Goal: Information Seeking & Learning: Learn about a topic

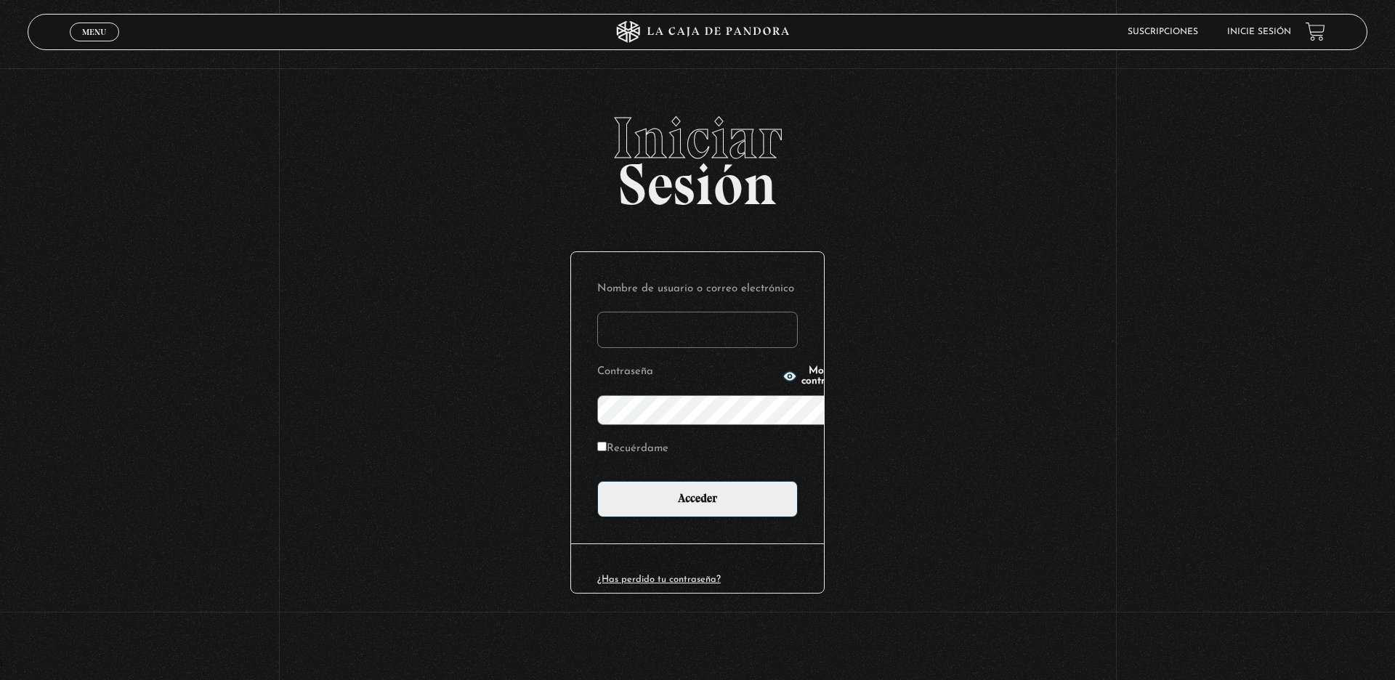
click at [693, 278] on label "Nombre de usuario o correo electrónico" at bounding box center [697, 289] width 201 height 23
click at [693, 312] on input "Nombre de usuario o correo electrónico" at bounding box center [697, 330] width 201 height 36
type input "giscc"
click at [597, 438] on label "Recuérdame" at bounding box center [632, 449] width 71 height 23
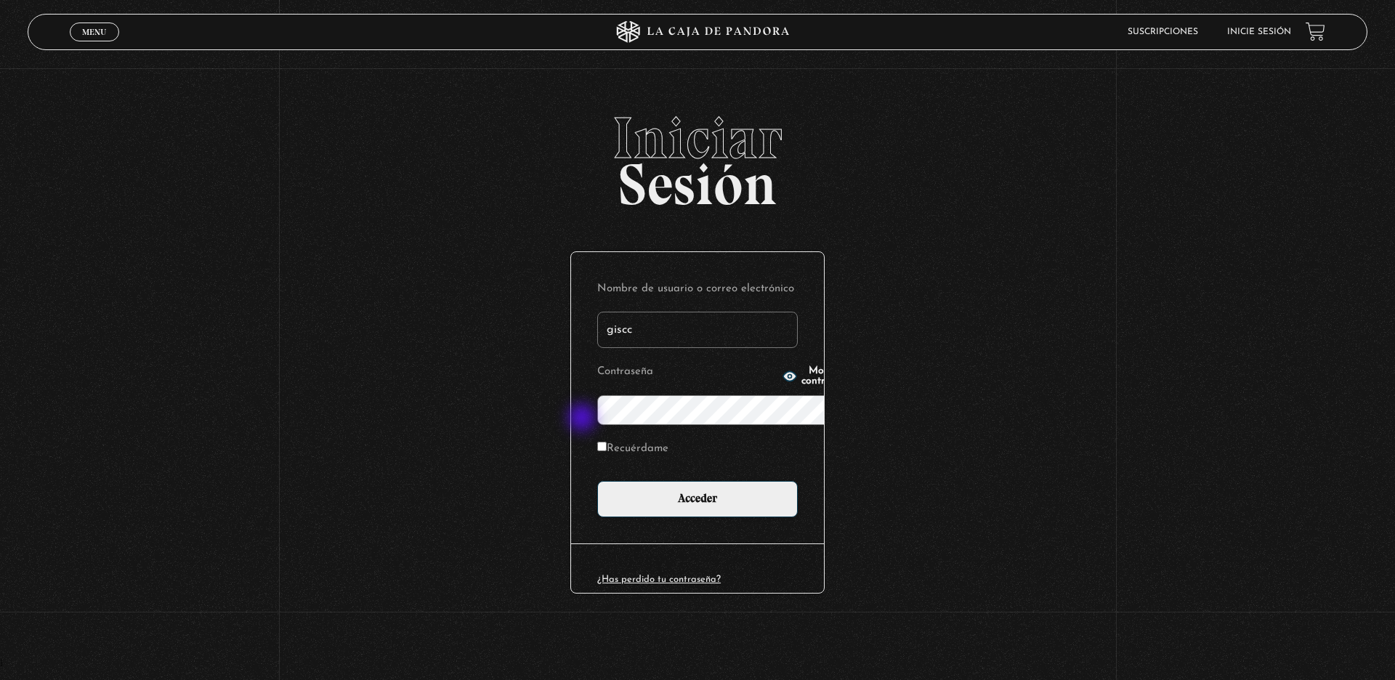
click at [597, 442] on input "Recuérdame" at bounding box center [601, 446] width 9 height 9
checkbox input "true"
click at [783, 384] on span "button" at bounding box center [790, 376] width 15 height 15
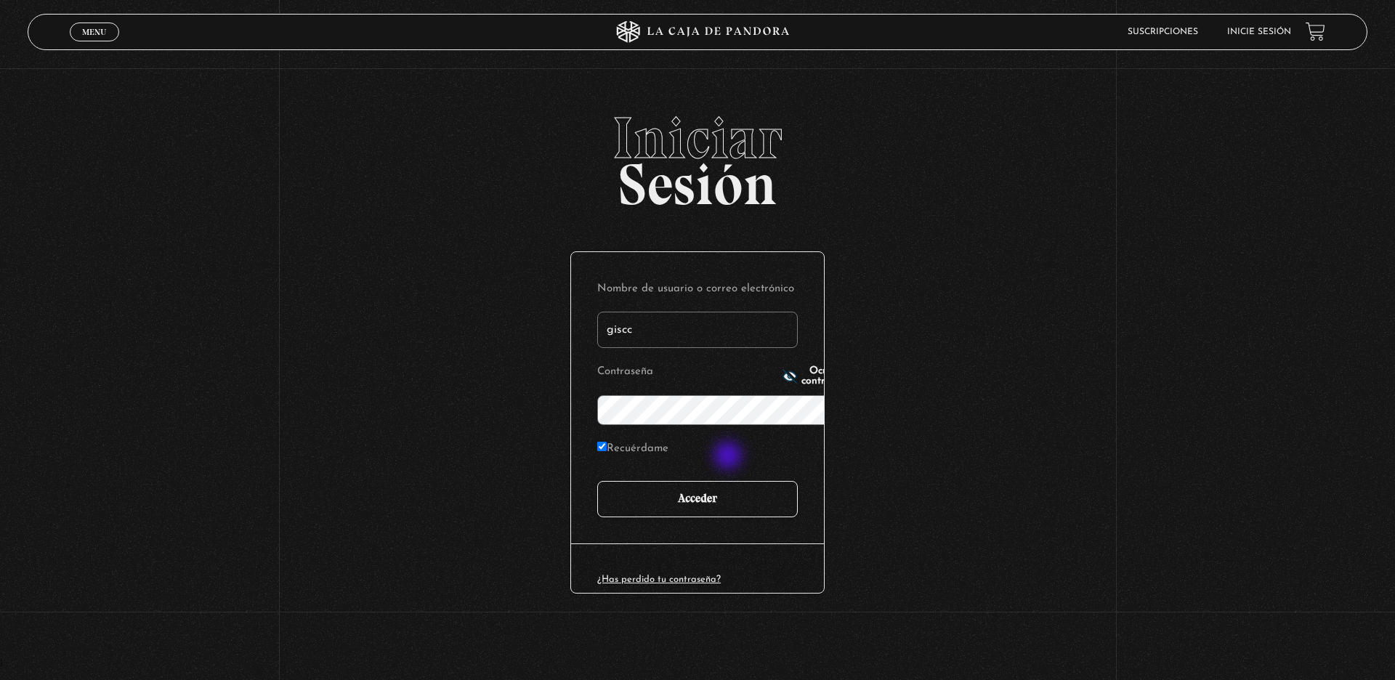
click at [730, 481] on input "Acceder" at bounding box center [697, 499] width 201 height 36
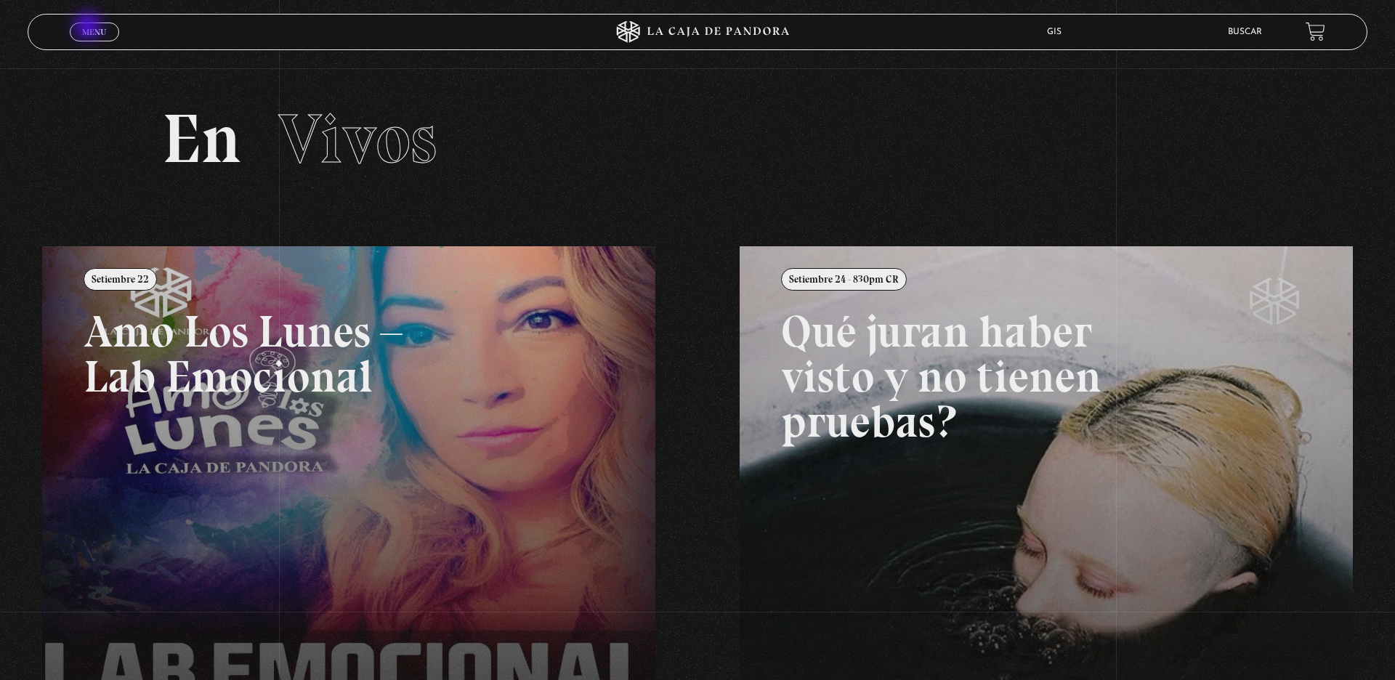
click at [89, 28] on span "Menu" at bounding box center [94, 32] width 24 height 9
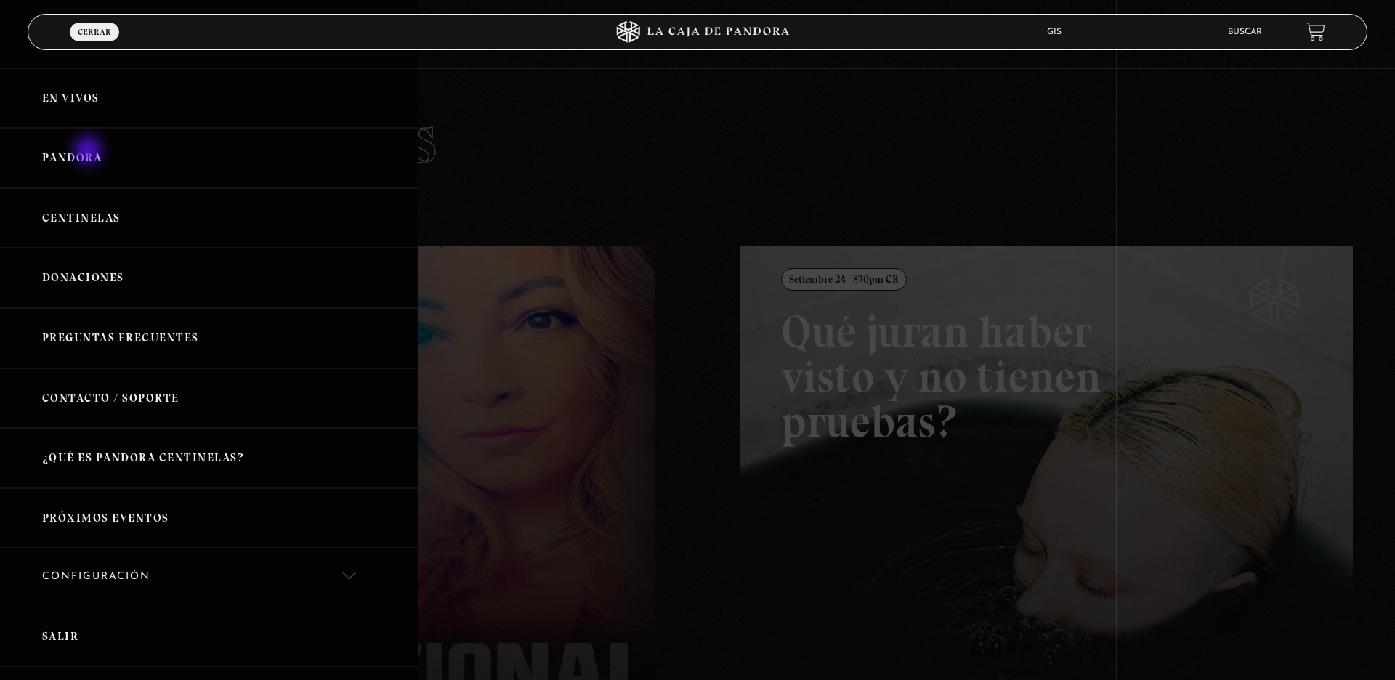
click at [89, 152] on link "Pandora" at bounding box center [209, 158] width 419 height 60
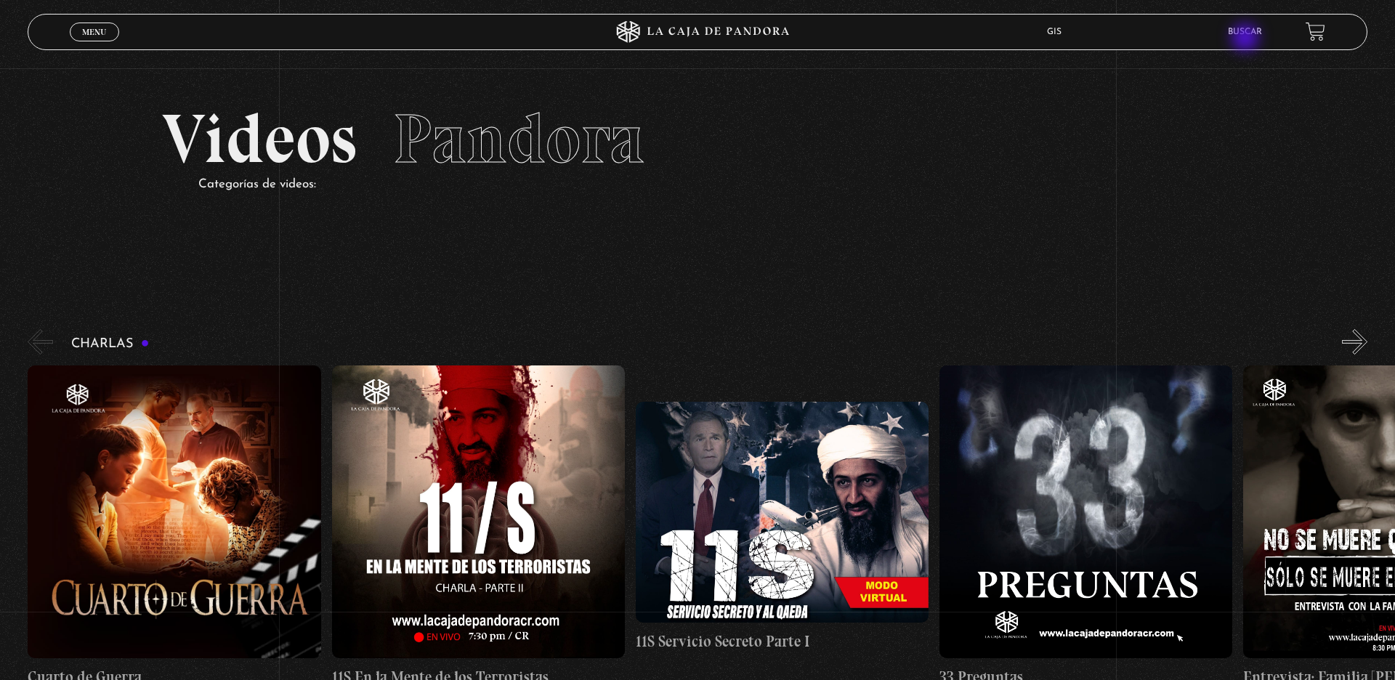
click at [1247, 39] on li "Buscar" at bounding box center [1245, 31] width 34 height 23
click at [1247, 31] on link "Buscar" at bounding box center [1245, 32] width 34 height 9
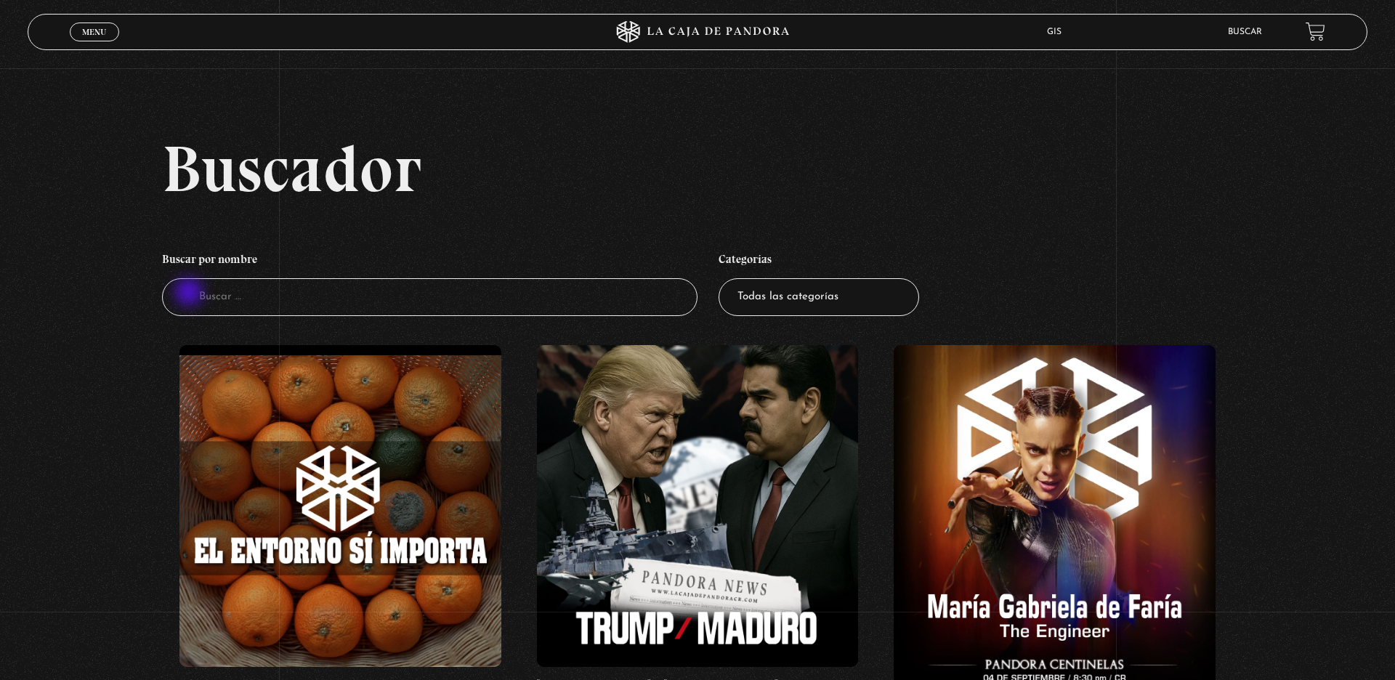
click at [190, 294] on input "Buscador" at bounding box center [430, 297] width 536 height 39
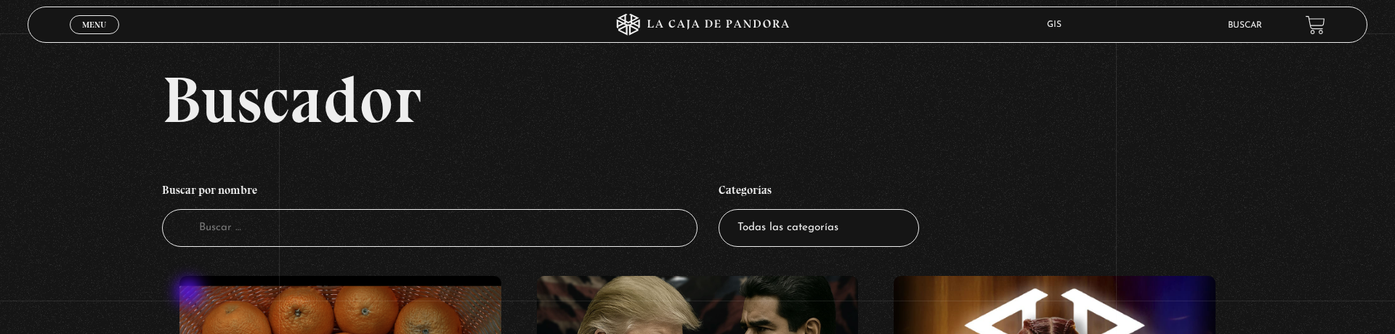
type input "e"
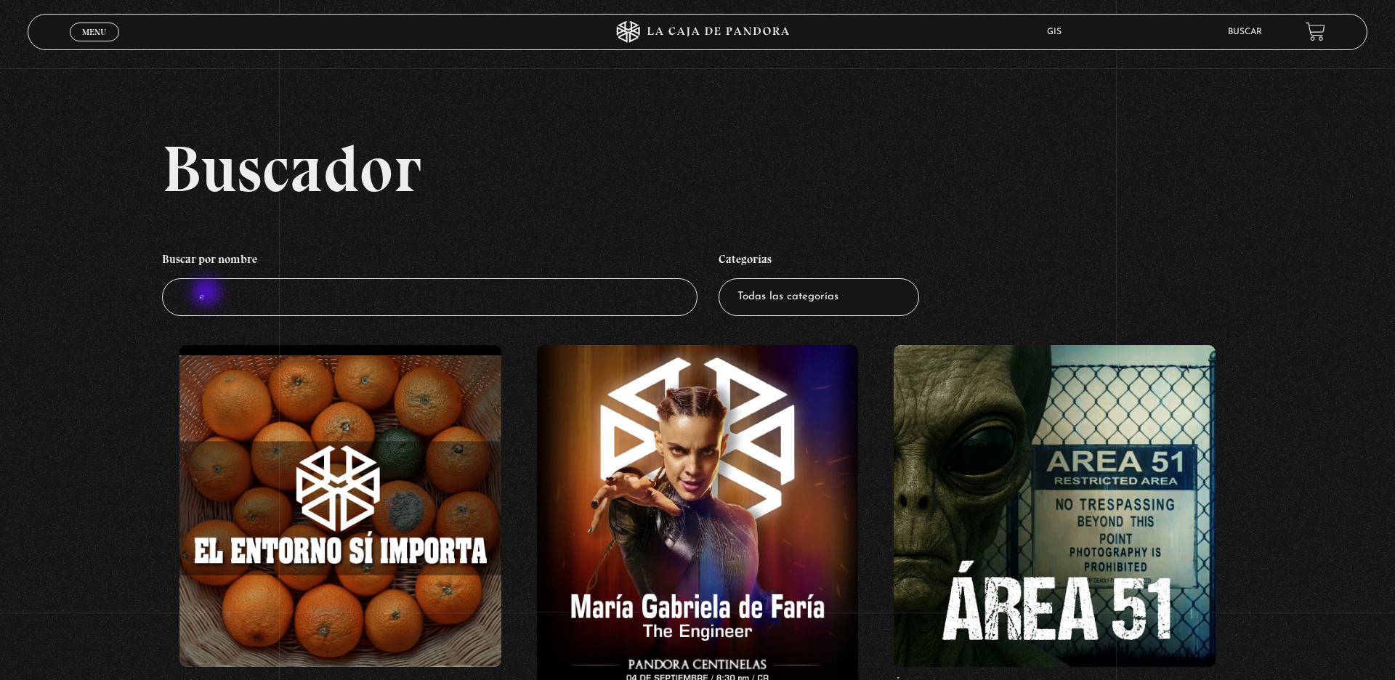
click at [208, 294] on input "e" at bounding box center [430, 297] width 536 height 39
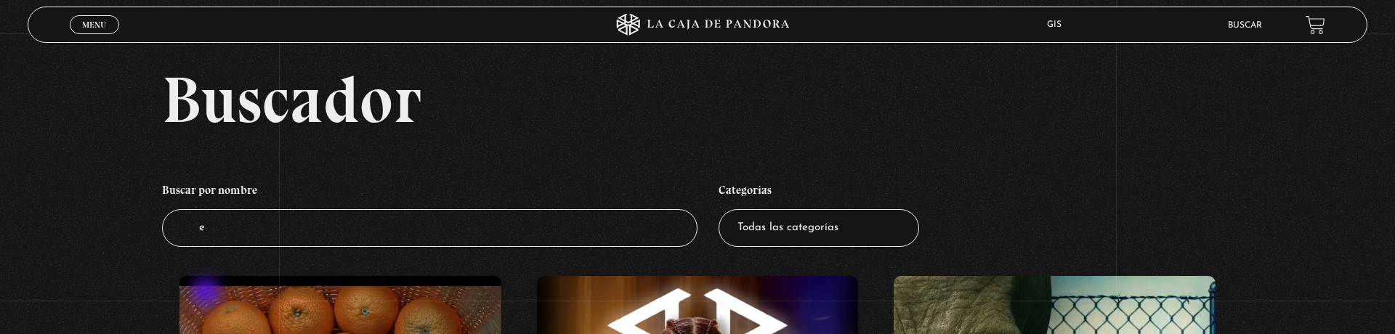
type input "em"
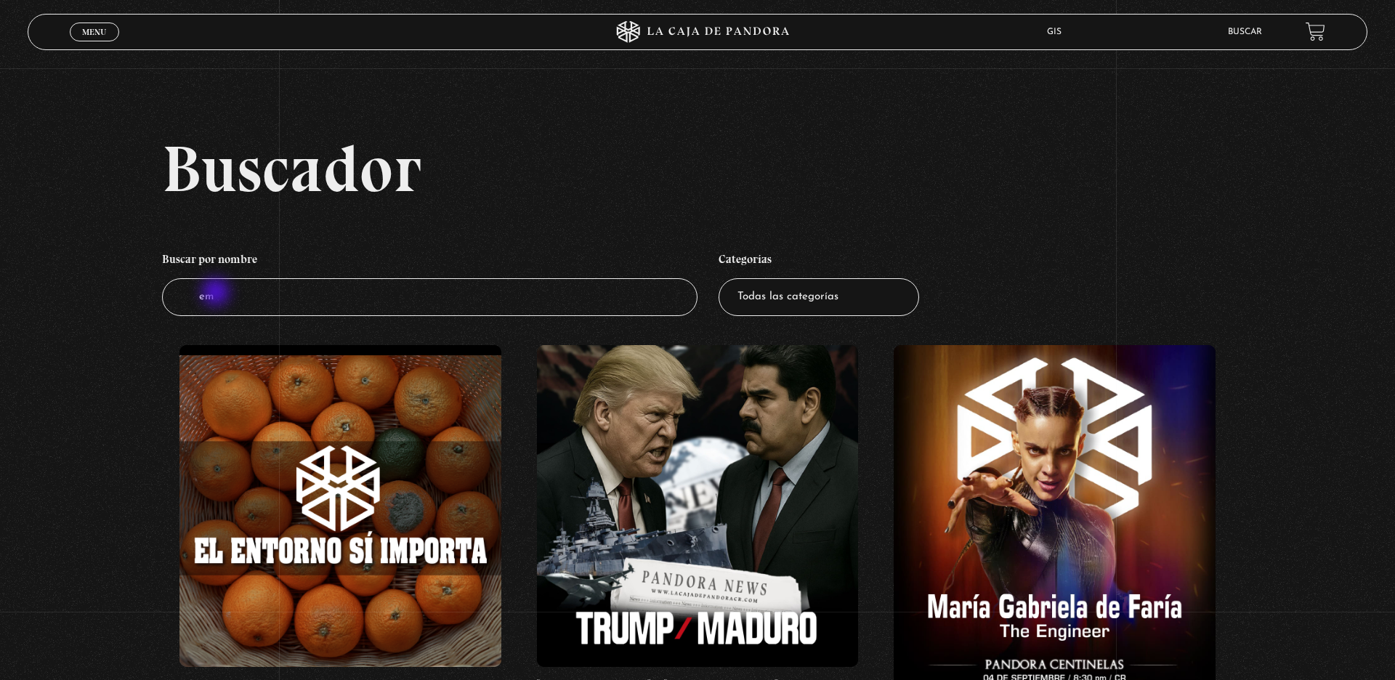
click at [217, 294] on input "em" at bounding box center [430, 297] width 536 height 39
type input "emq"
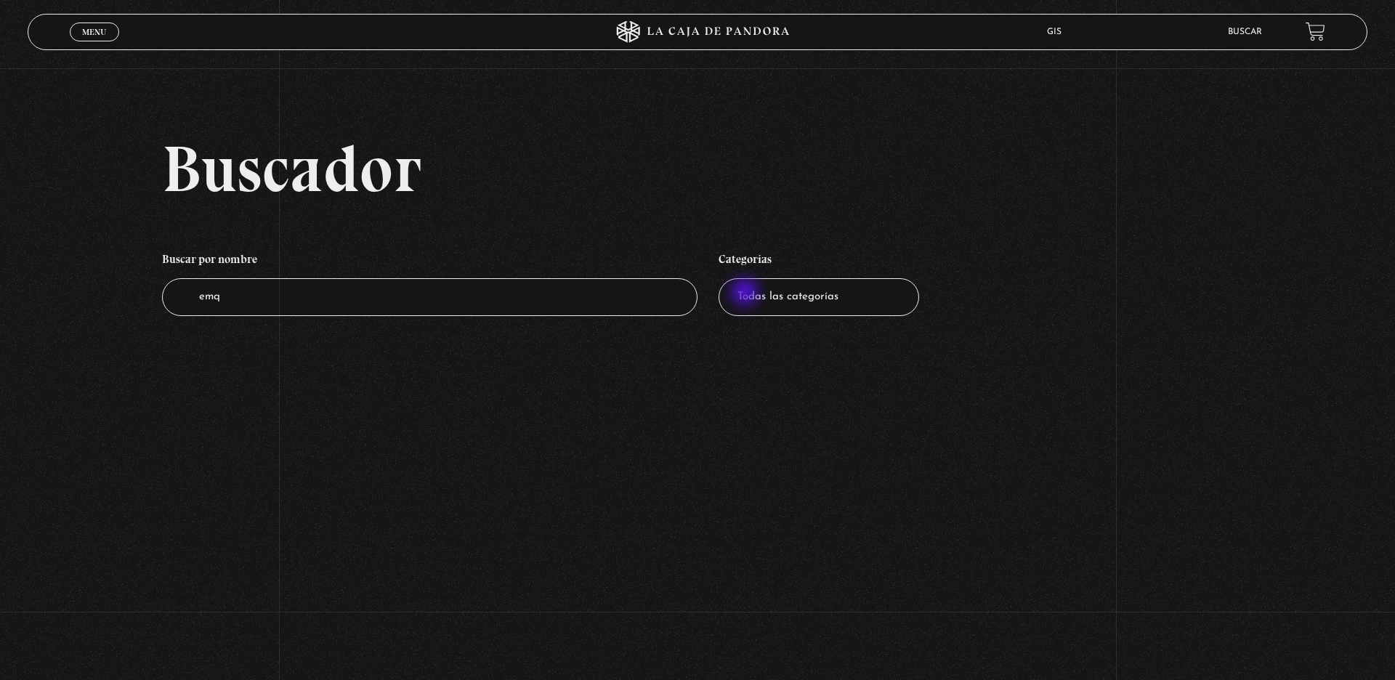
click at [746, 294] on select "Todas las categorías 11:11 Humanitario (1) Amo los [DATE] (3) Análisis de serie…" at bounding box center [819, 297] width 201 height 39
select select "nuevo-orden-mundial-nwo"
click at [228, 301] on input "emq" at bounding box center [430, 297] width 536 height 39
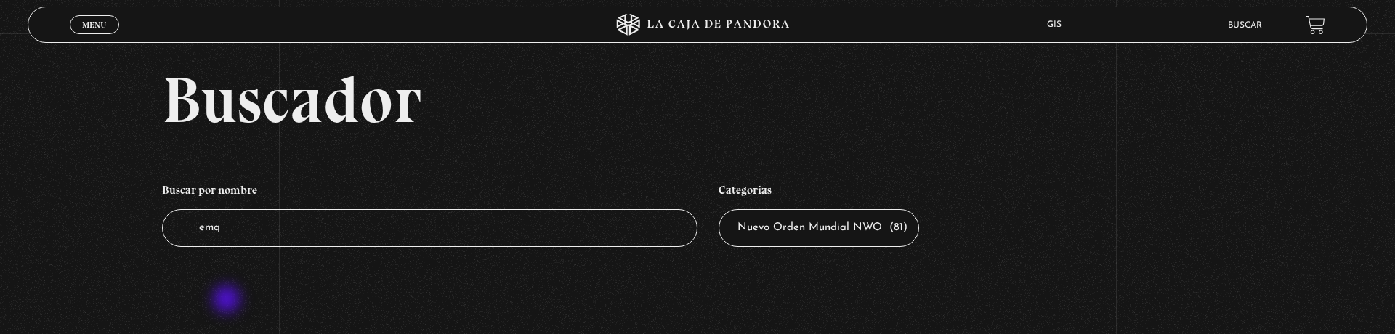
type input "em"
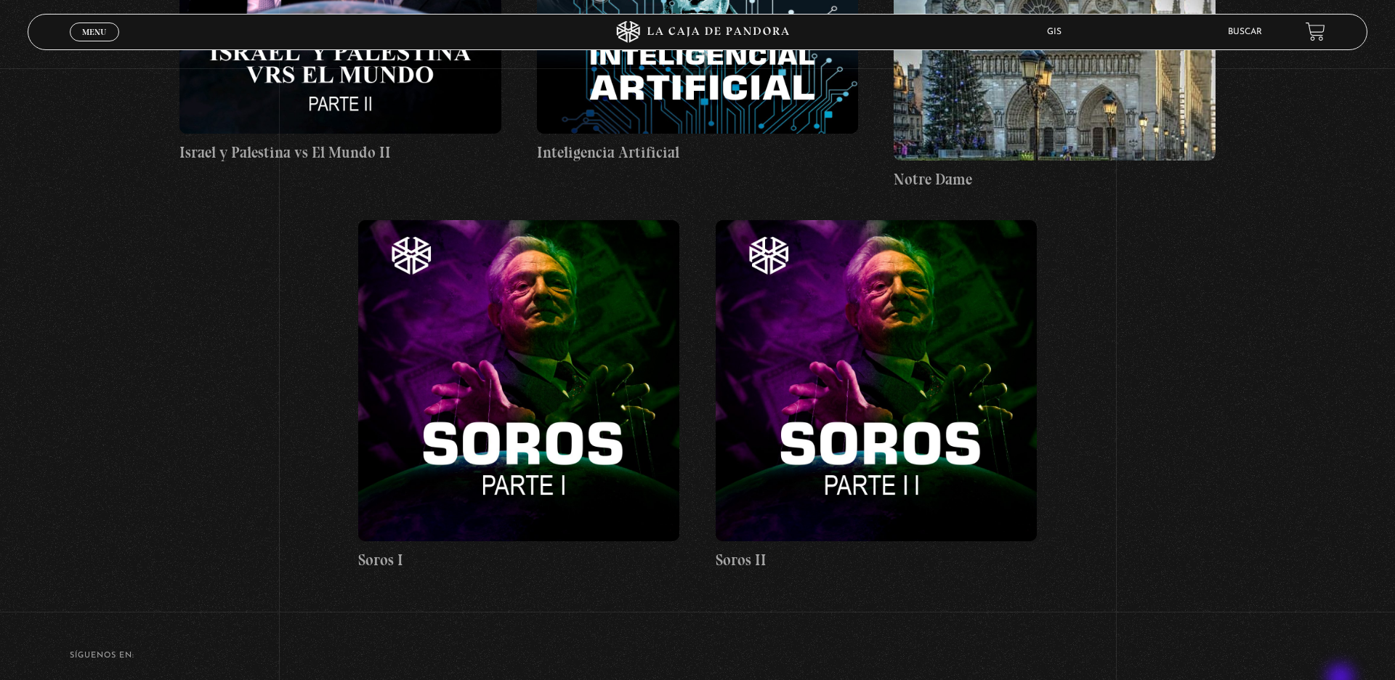
scroll to position [10519, 0]
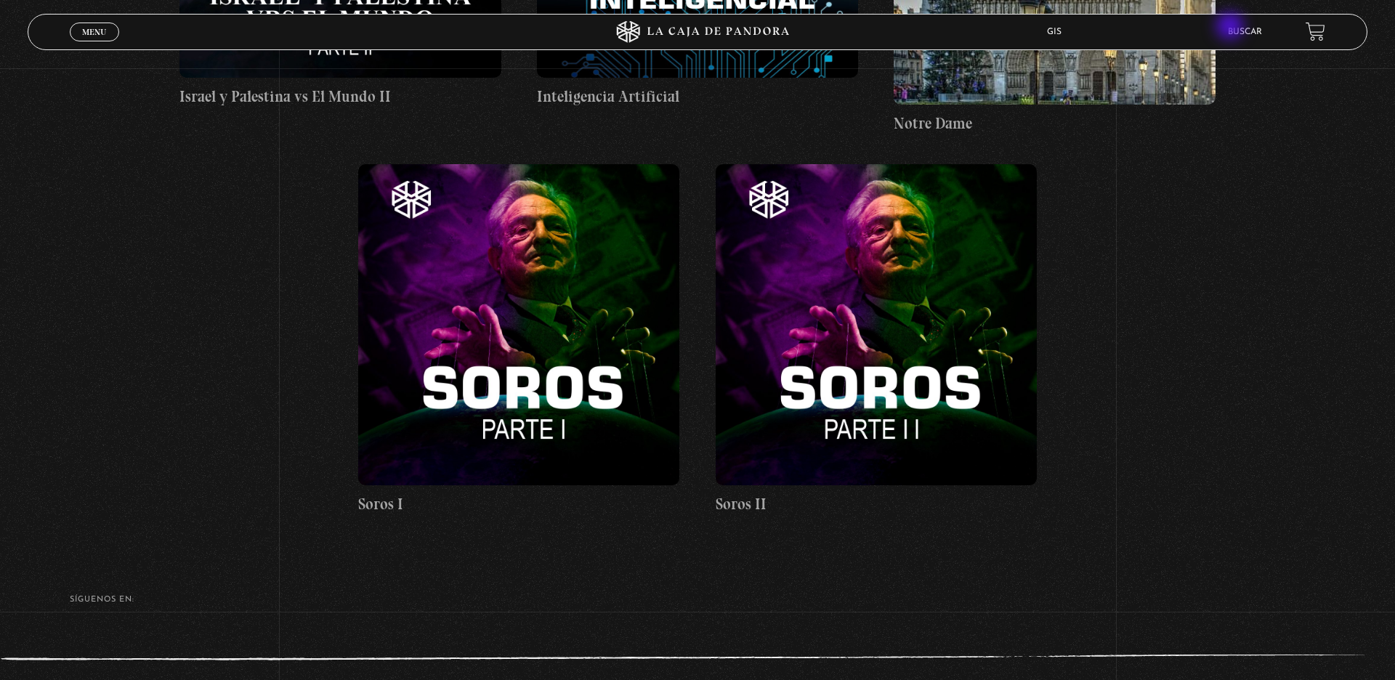
click at [1232, 28] on link "Buscar" at bounding box center [1245, 32] width 34 height 9
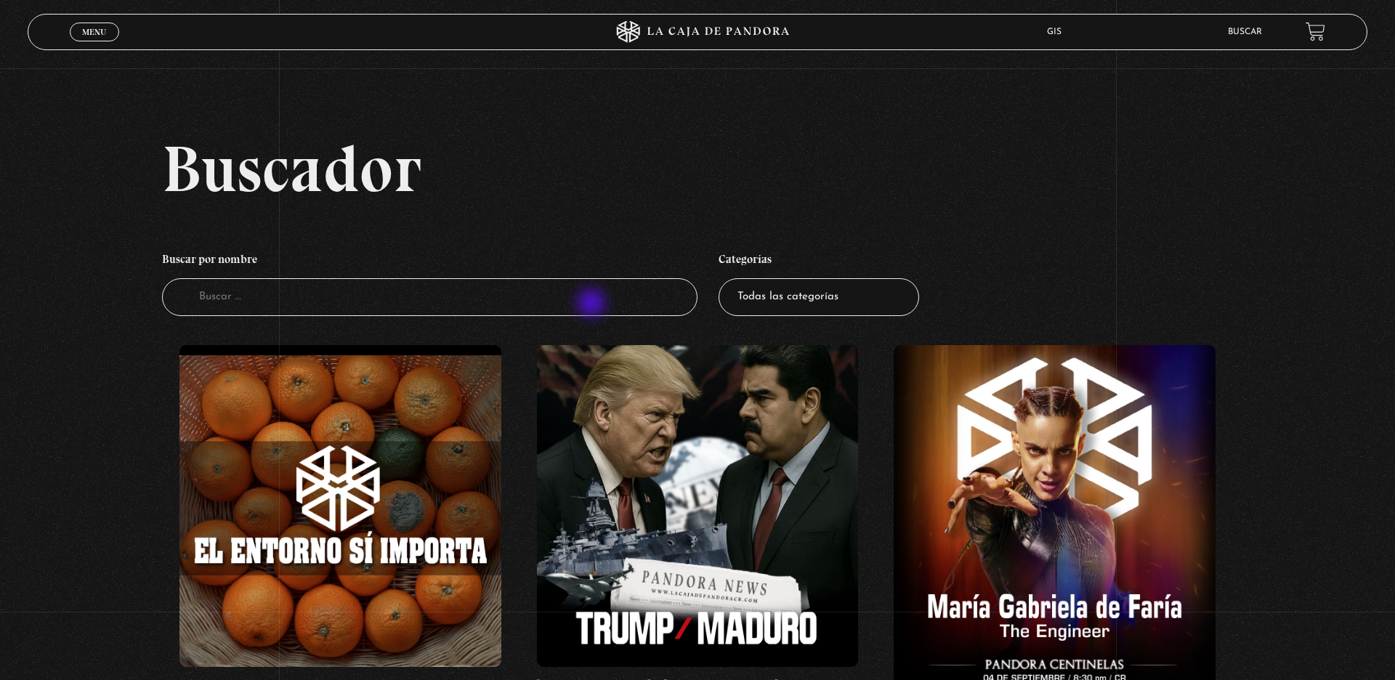
click at [593, 304] on input "Buscador" at bounding box center [430, 297] width 536 height 39
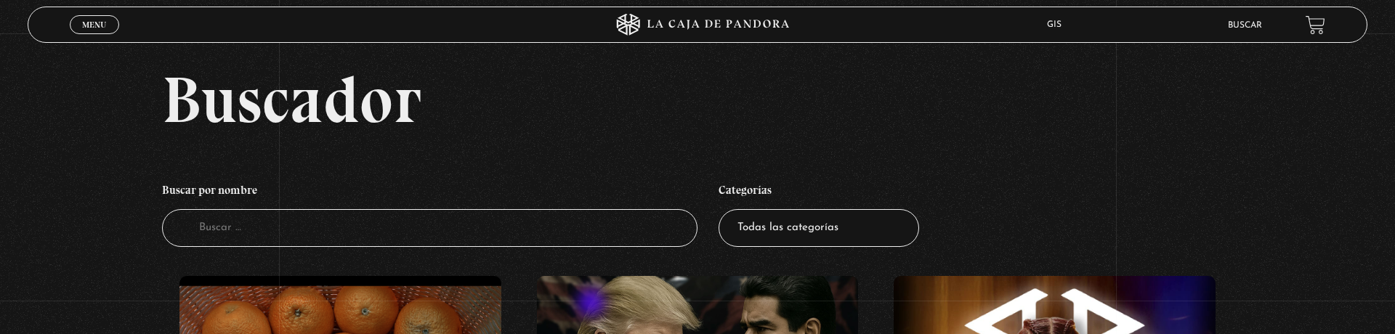
type input "E"
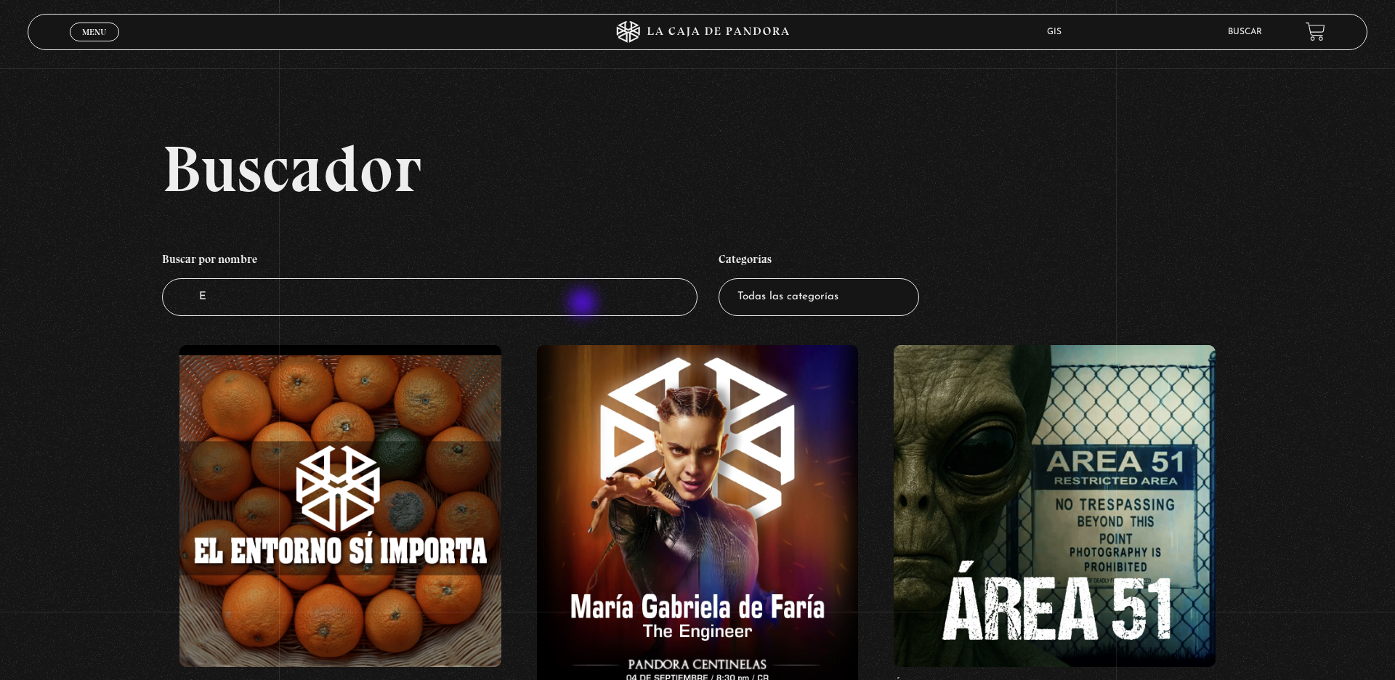
click at [584, 304] on input "E" at bounding box center [430, 297] width 536 height 39
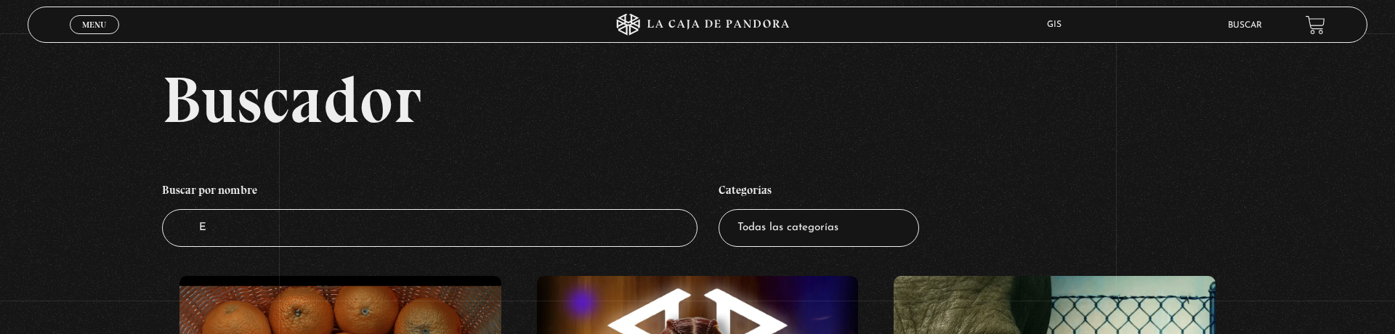
type input "Em"
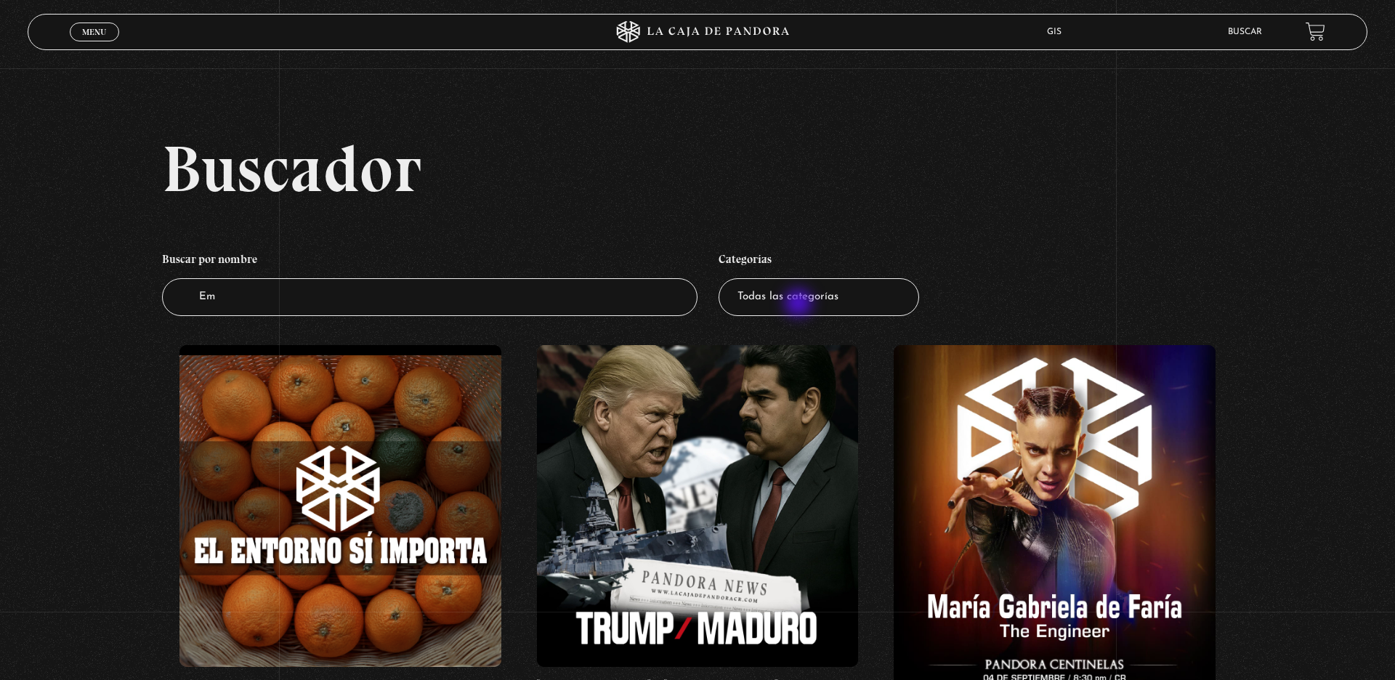
click at [800, 304] on select "Todas las categorías 11:11 Humanitario (1) Amo los [DATE] (3) Análisis de serie…" at bounding box center [819, 297] width 201 height 39
click at [84, 28] on span "Menu" at bounding box center [94, 32] width 24 height 9
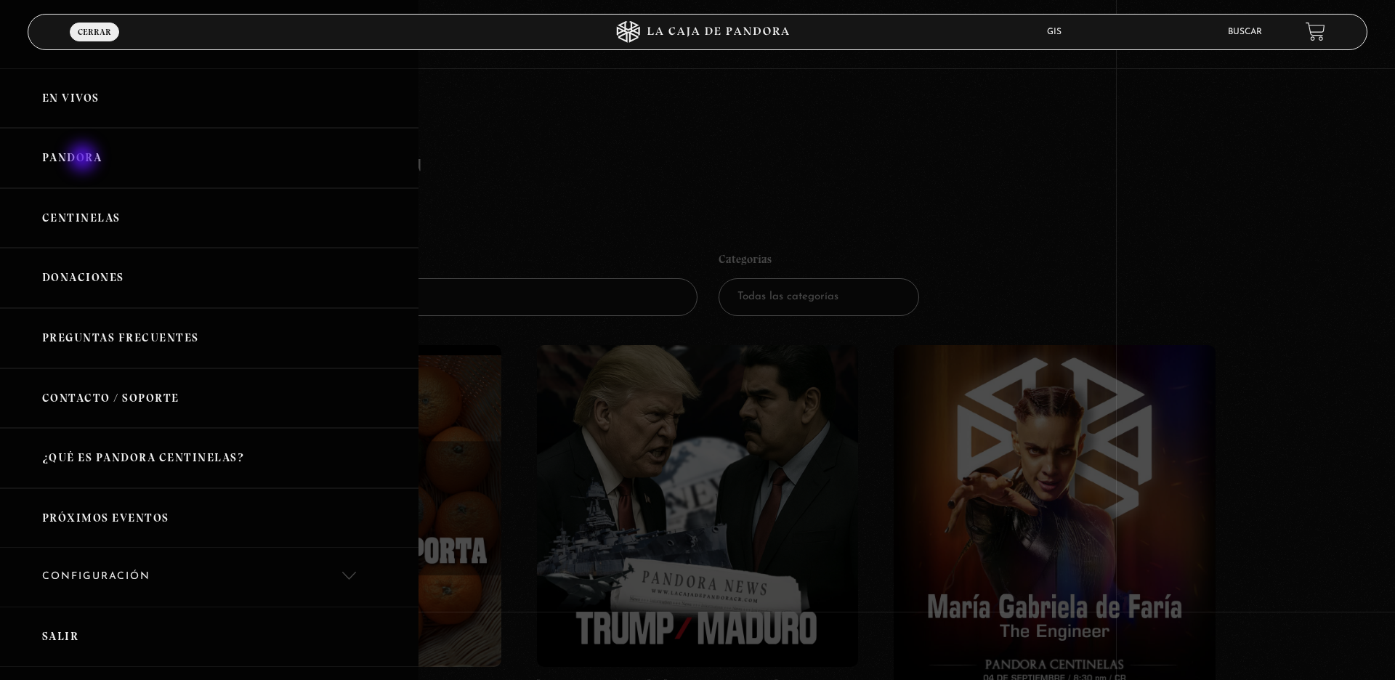
click at [84, 159] on link "Pandora" at bounding box center [209, 158] width 419 height 60
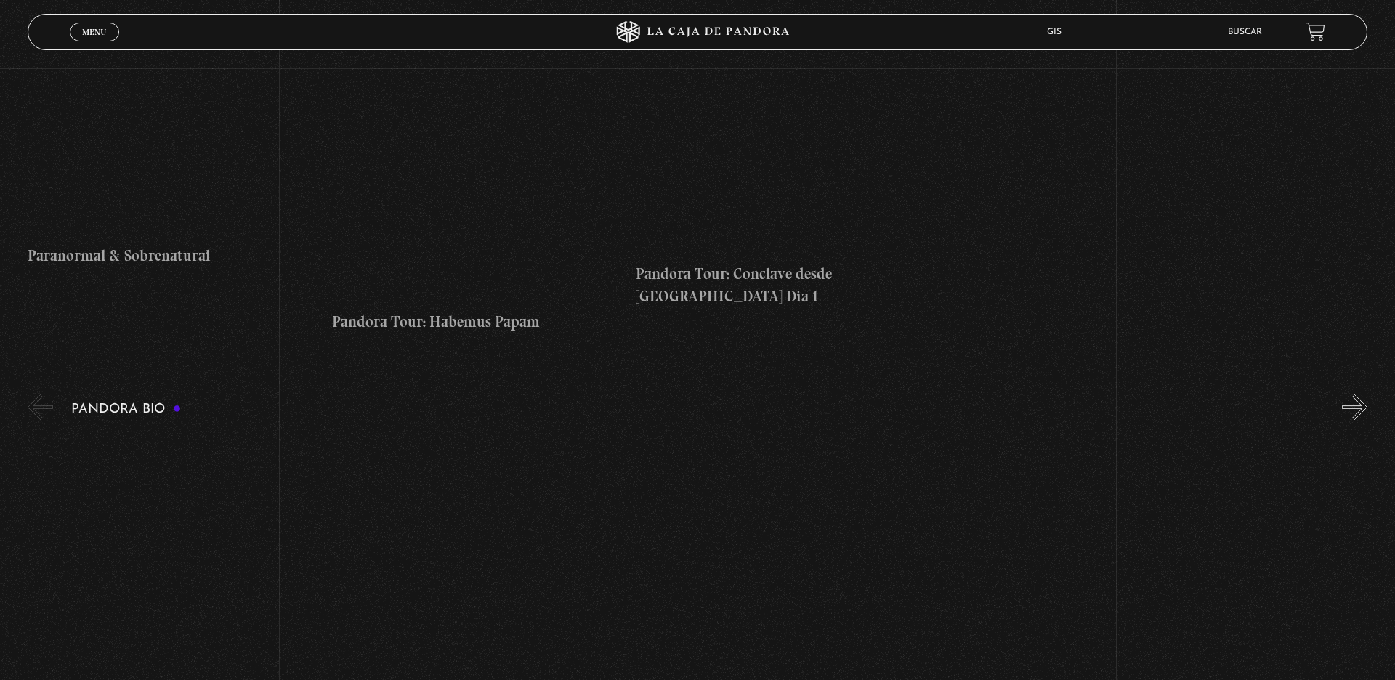
scroll to position [2317, 0]
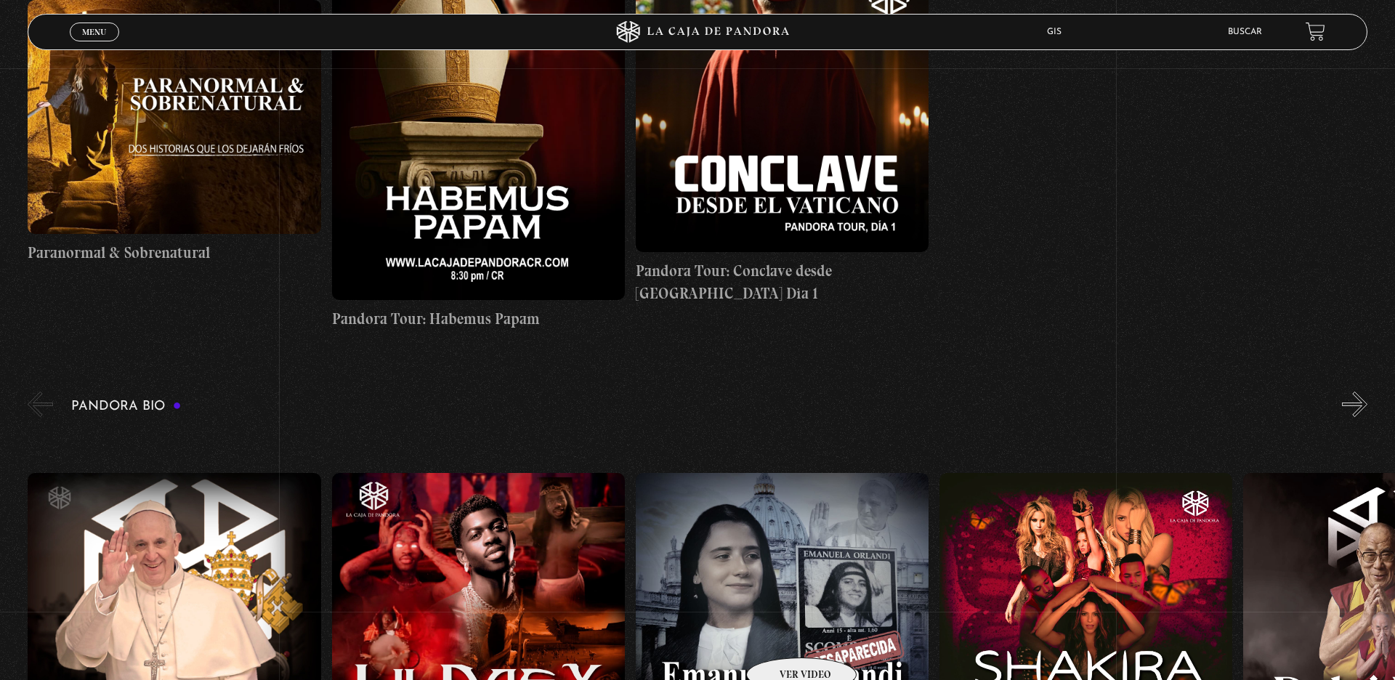
click at [783, 636] on figure at bounding box center [782, 619] width 293 height 293
